Goal: Transaction & Acquisition: Download file/media

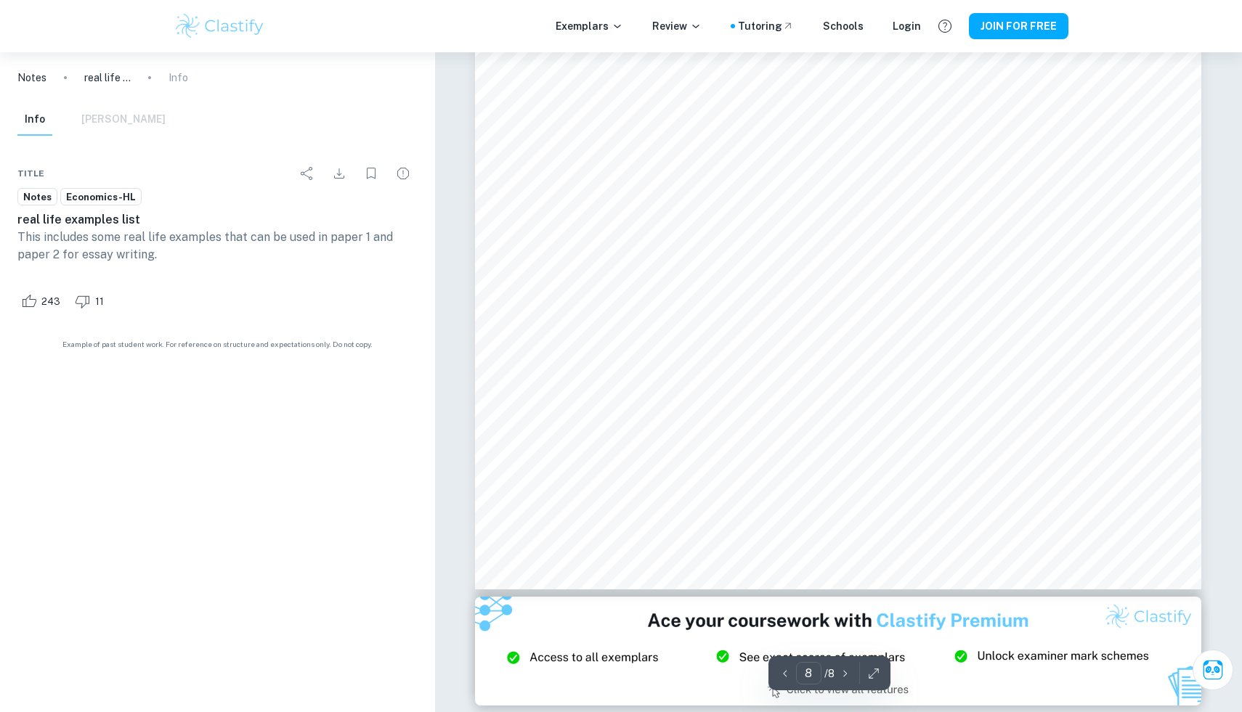
scroll to position [7279, 0]
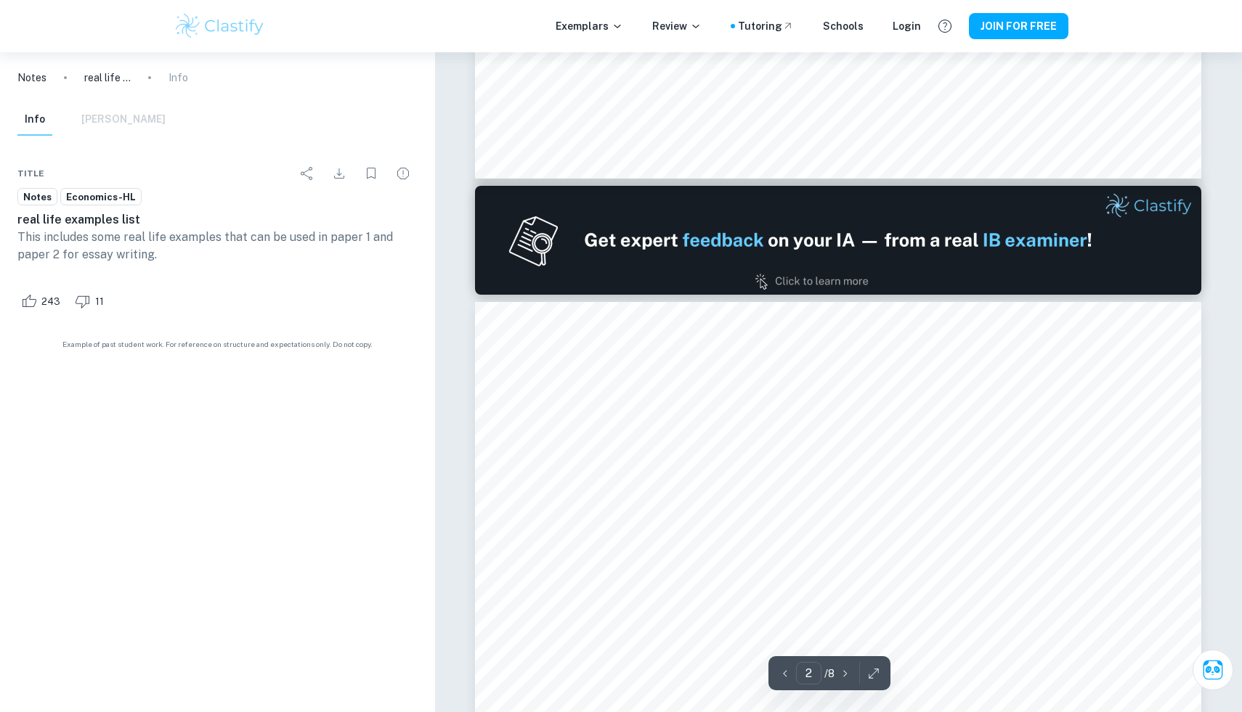
type input "1"
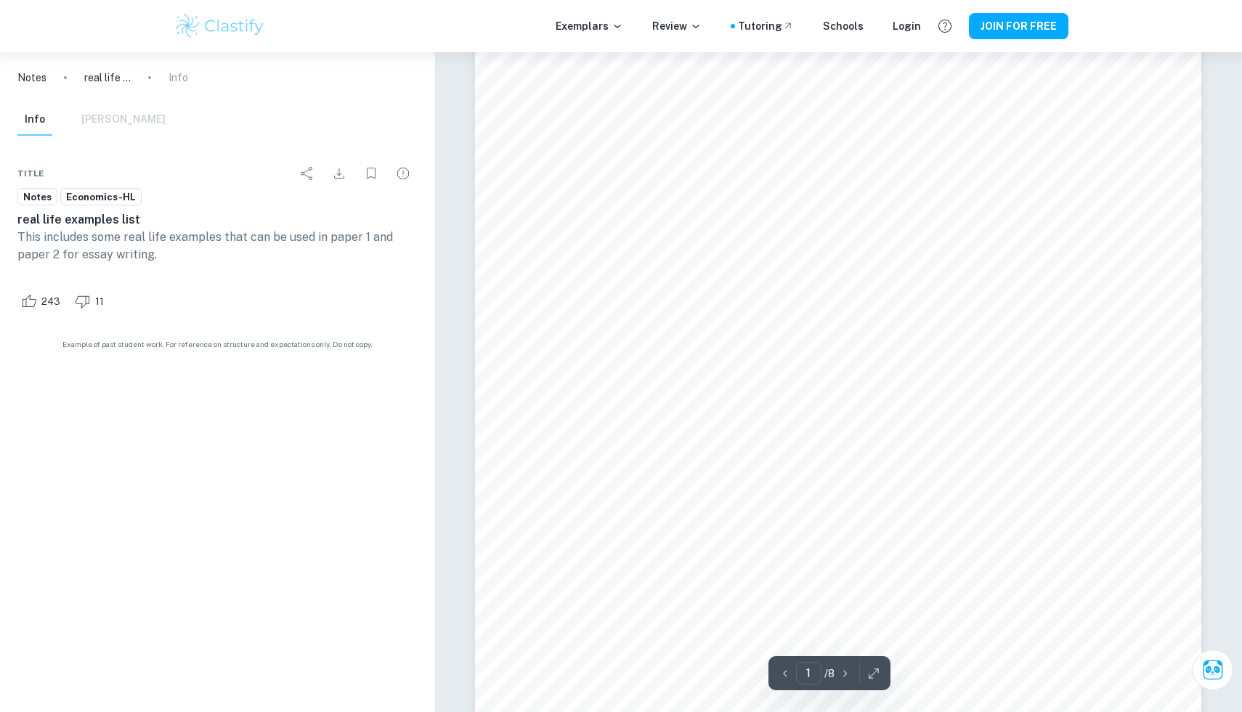
scroll to position [0, 0]
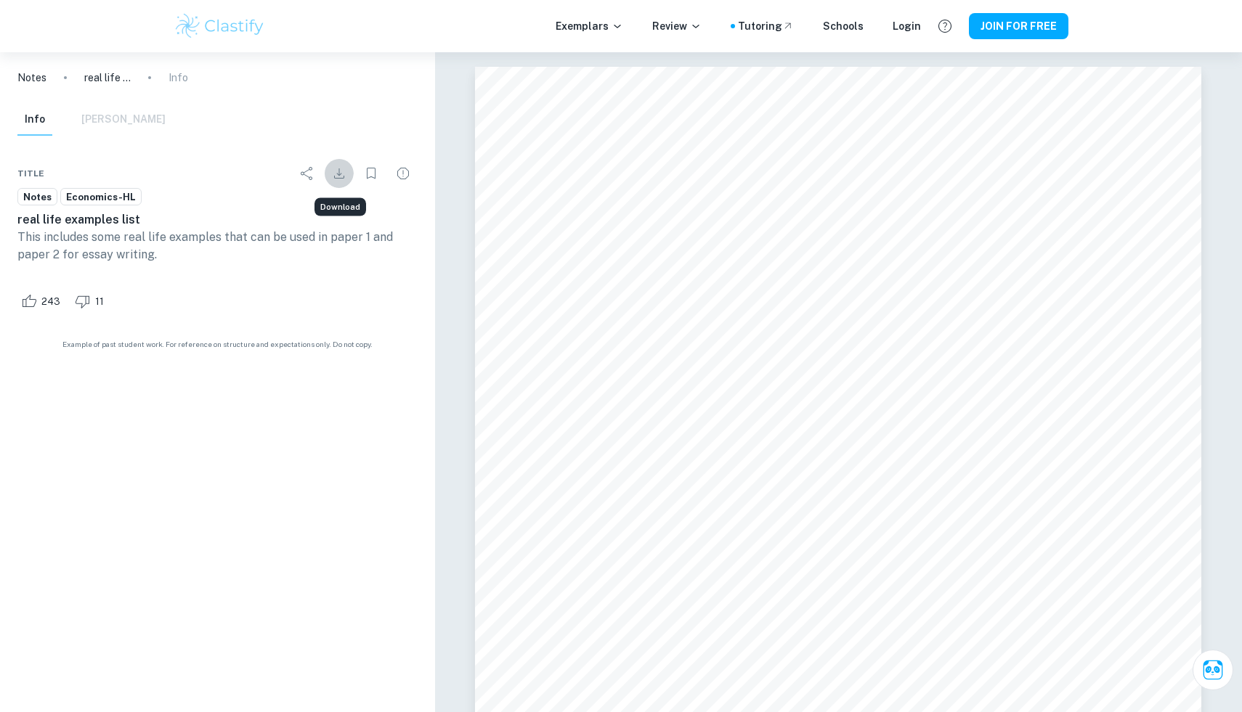
click at [331, 180] on icon "Download" at bounding box center [338, 173] width 17 height 17
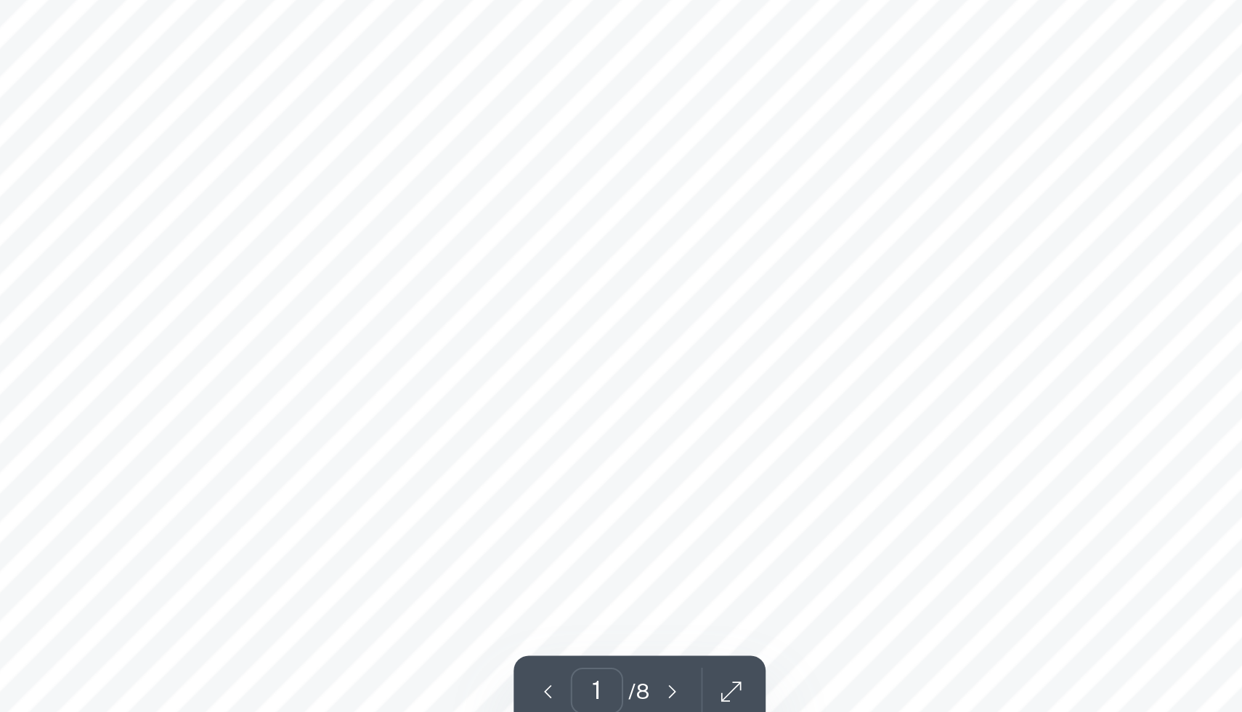
scroll to position [43, 0]
